Goal: Task Accomplishment & Management: Manage account settings

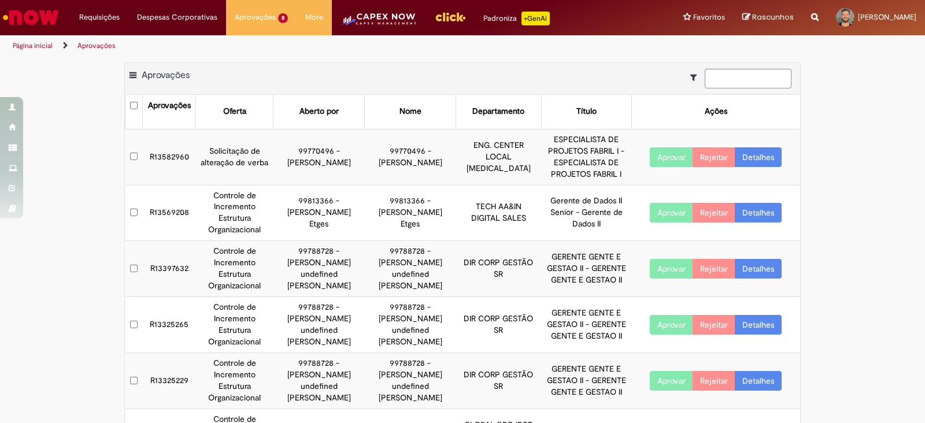
click at [165, 151] on td "R13582960" at bounding box center [169, 157] width 53 height 56
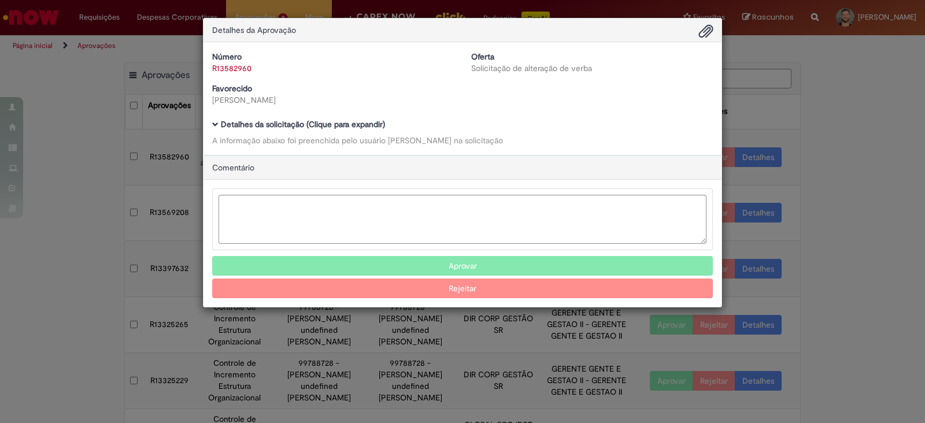
click at [215, 127] on span "Ambev Approval Modal" at bounding box center [215, 124] width 6 height 6
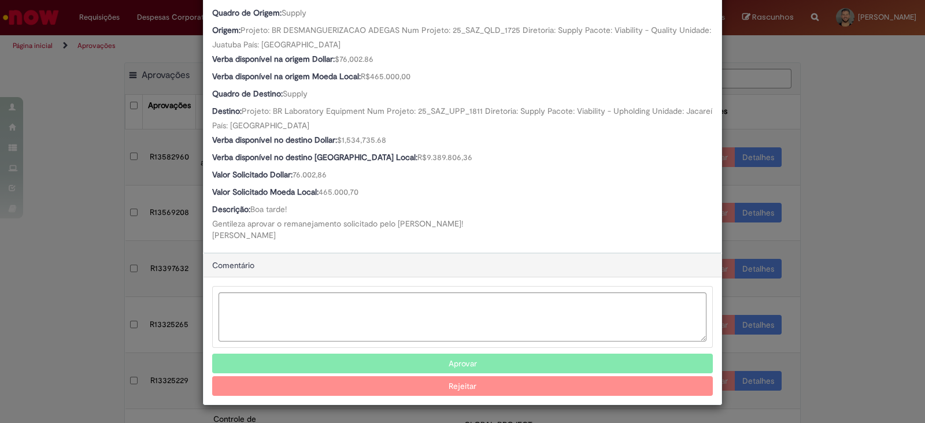
click at [414, 360] on button "Aprovar" at bounding box center [462, 364] width 500 height 20
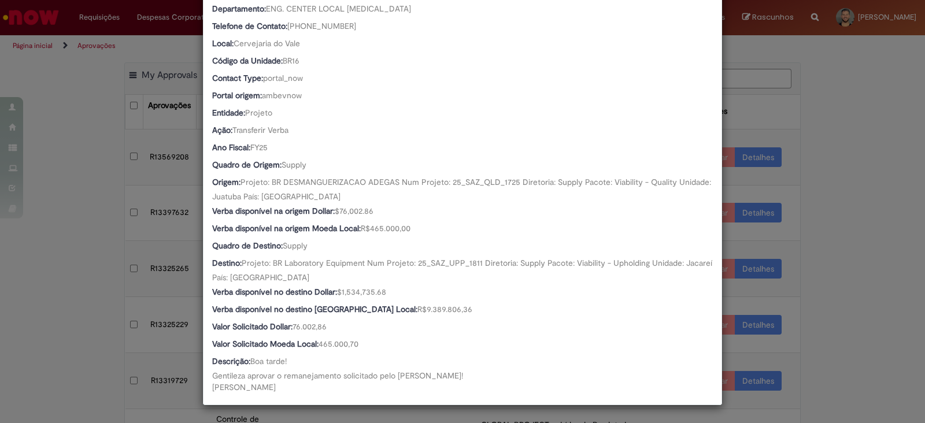
scroll to position [282, 0]
click at [837, 241] on div "Detalhes da Aprovação Número R13582960 Oferta Solicitação de alteração de verba…" at bounding box center [462, 211] width 925 height 423
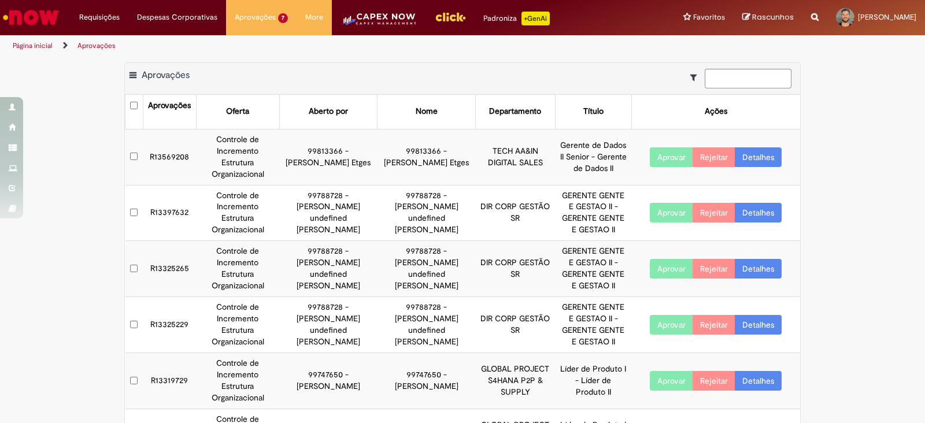
click at [890, 108] on div "Exportar como PDF Exportar como Excel Exportar como CSV Aprovações Aprovações O…" at bounding box center [462, 313] width 925 height 502
